Goal: Task Accomplishment & Management: Manage account settings

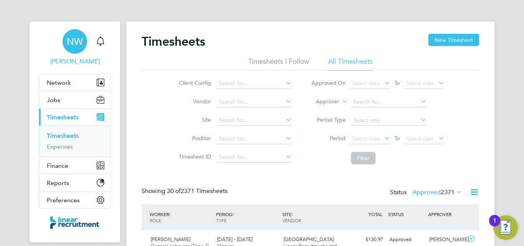
click at [78, 48] on div "NW" at bounding box center [75, 41] width 25 height 25
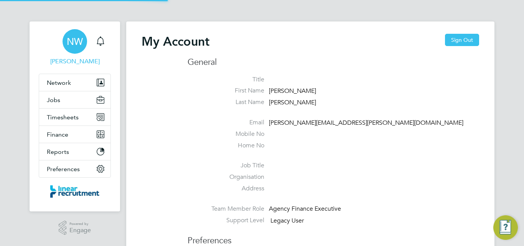
type input "[PERSON_NAME][EMAIL_ADDRESS][PERSON_NAME][DOMAIN_NAME]"
click at [101, 38] on icon "Main navigation" at bounding box center [100, 40] width 9 height 9
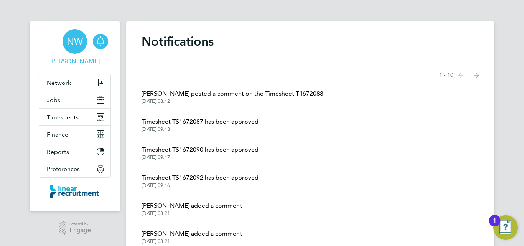
click at [89, 61] on span "[PERSON_NAME]" at bounding box center [75, 61] width 72 height 9
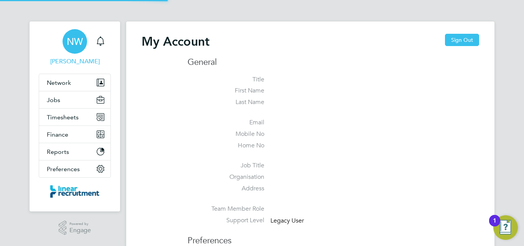
type input "[PERSON_NAME][EMAIL_ADDRESS][PERSON_NAME][DOMAIN_NAME]"
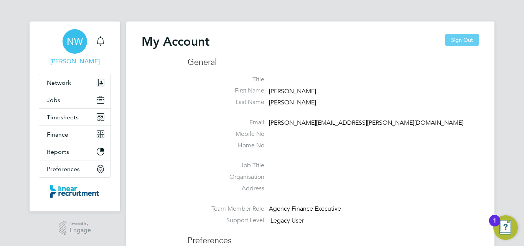
click at [476, 38] on button "Sign Out" at bounding box center [462, 40] width 34 height 12
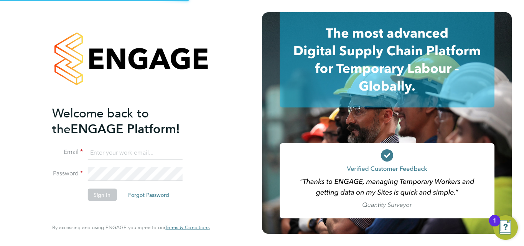
type input "[PERSON_NAME][EMAIL_ADDRESS][PERSON_NAME][DOMAIN_NAME]"
